Goal: Go to known website: Access a specific website the user already knows

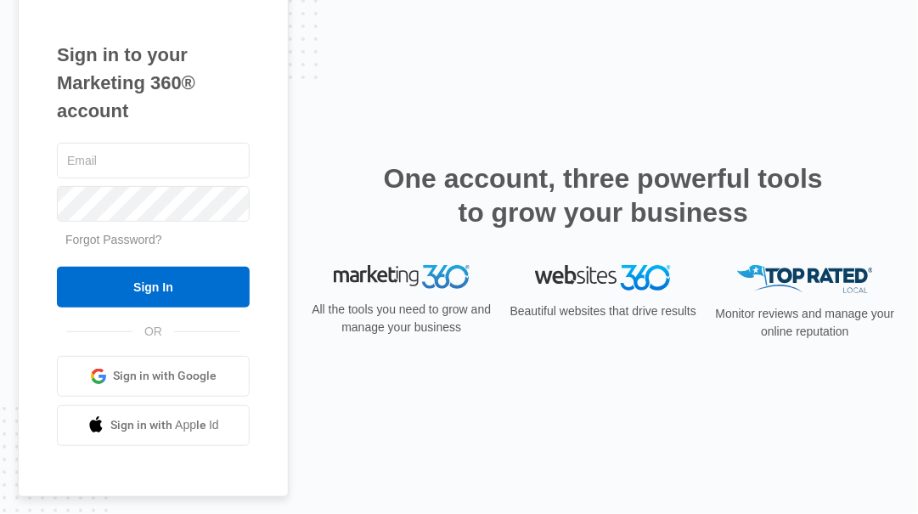
type input "[PERSON_NAME][EMAIL_ADDRESS][PERSON_NAME][DOMAIN_NAME]"
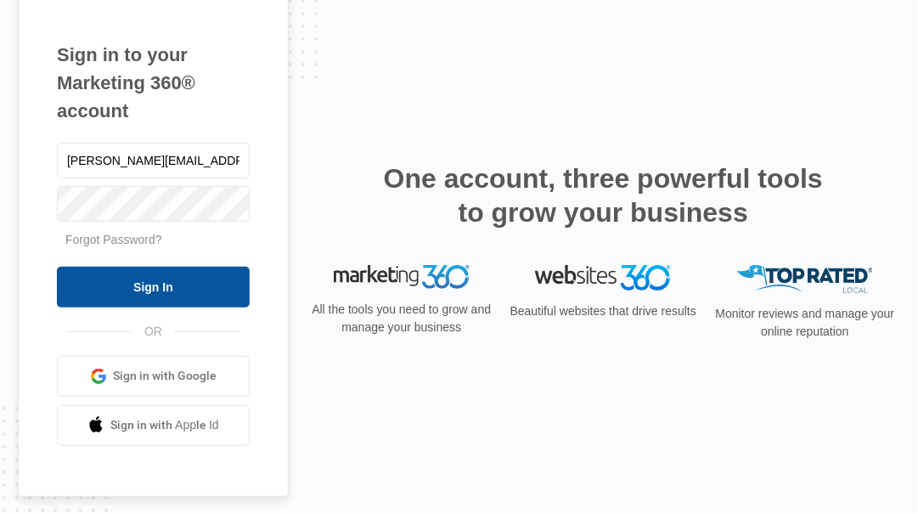
click at [147, 288] on input "Sign In" at bounding box center [153, 287] width 193 height 41
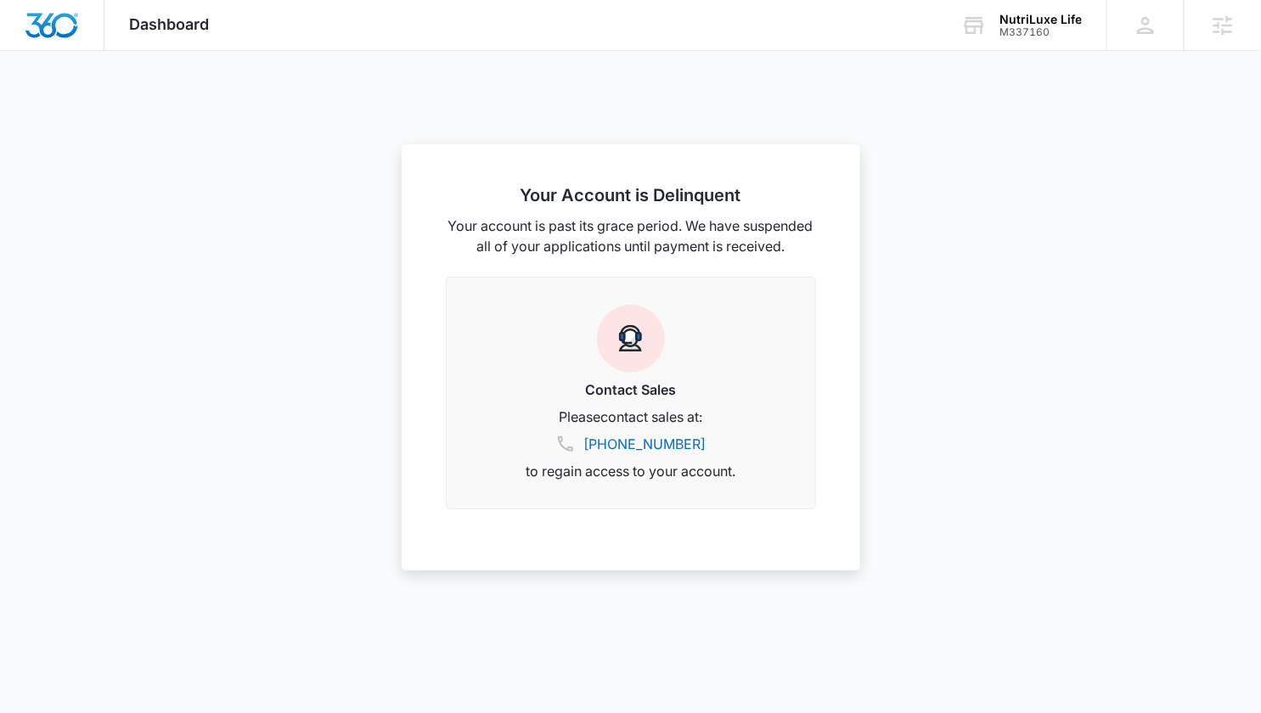
click at [918, 221] on div at bounding box center [630, 356] width 1261 height 713
